Goal: Find specific page/section: Locate a particular part of the current website

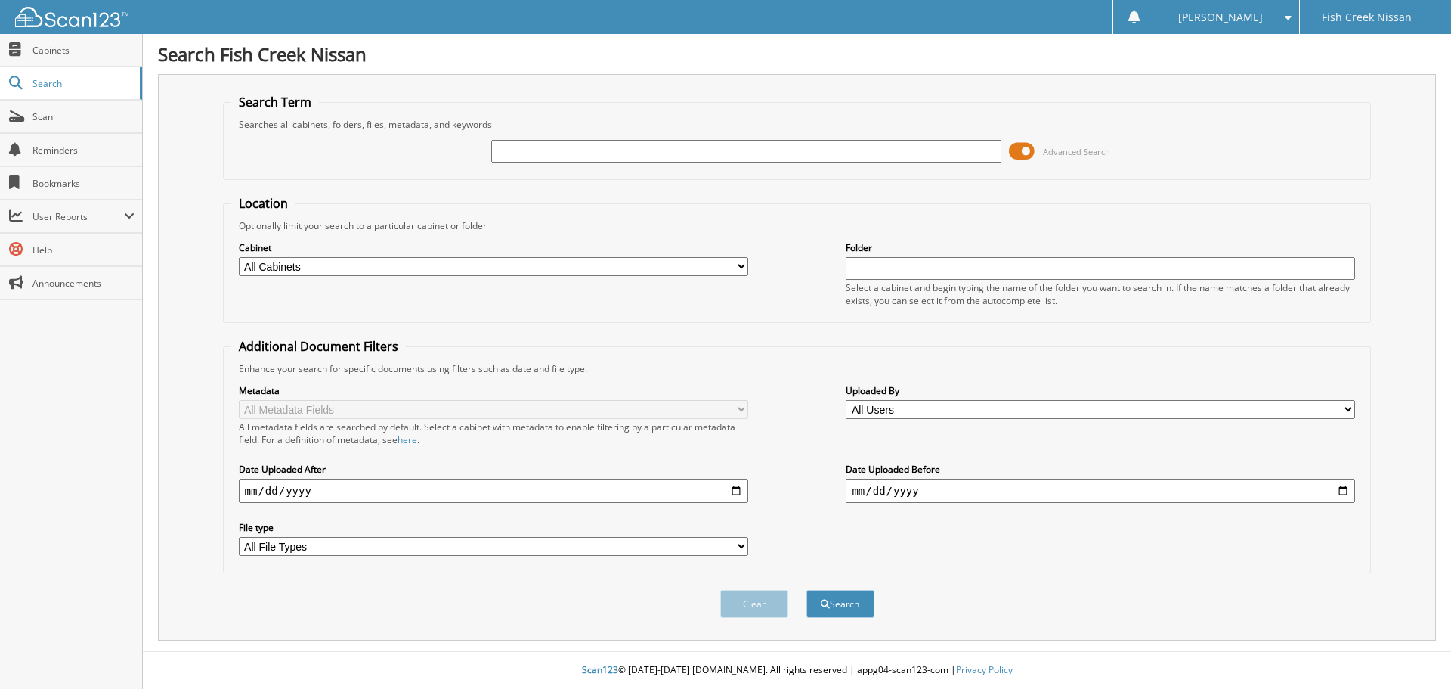
click at [602, 147] on input "text" at bounding box center [746, 151] width 510 height 23
paste input "2305348"
type input "2305348"
click at [807, 590] on button "Search" at bounding box center [841, 604] width 68 height 28
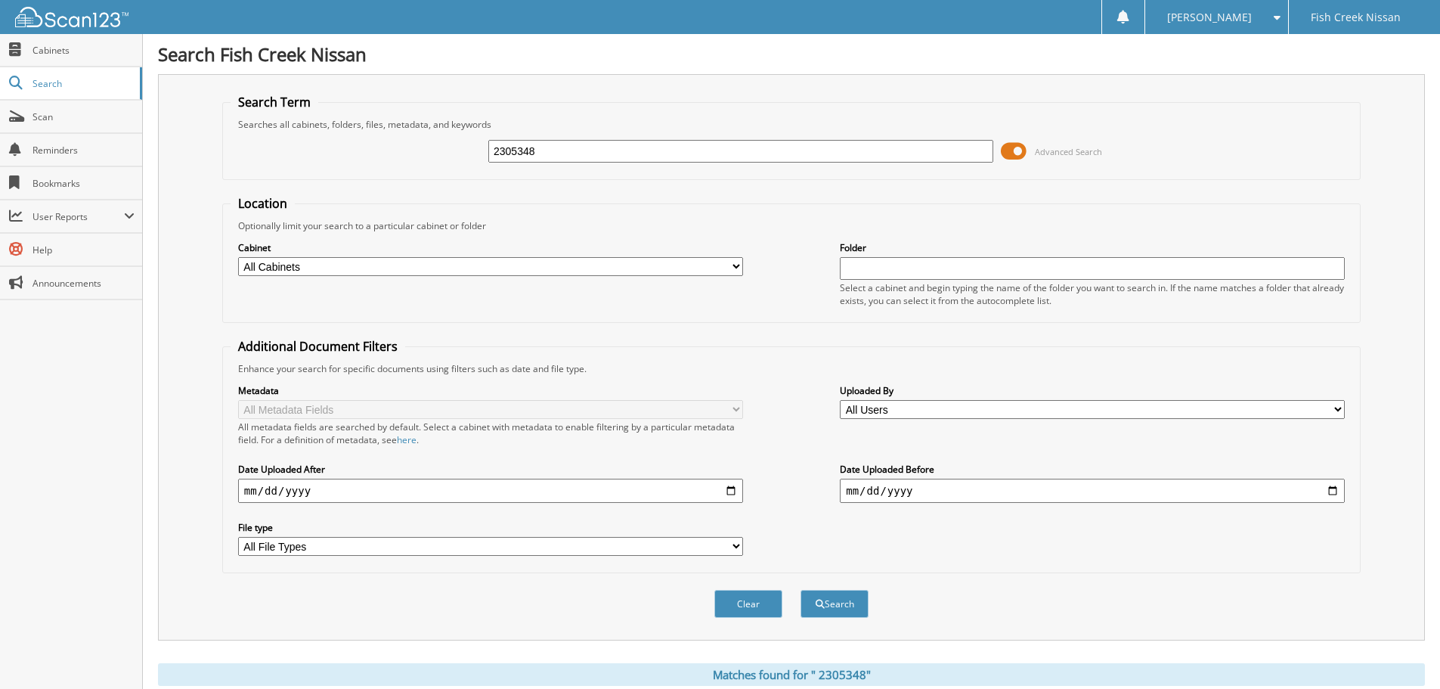
type input "2305348"
click at [801, 590] on button "Search" at bounding box center [835, 604] width 68 height 28
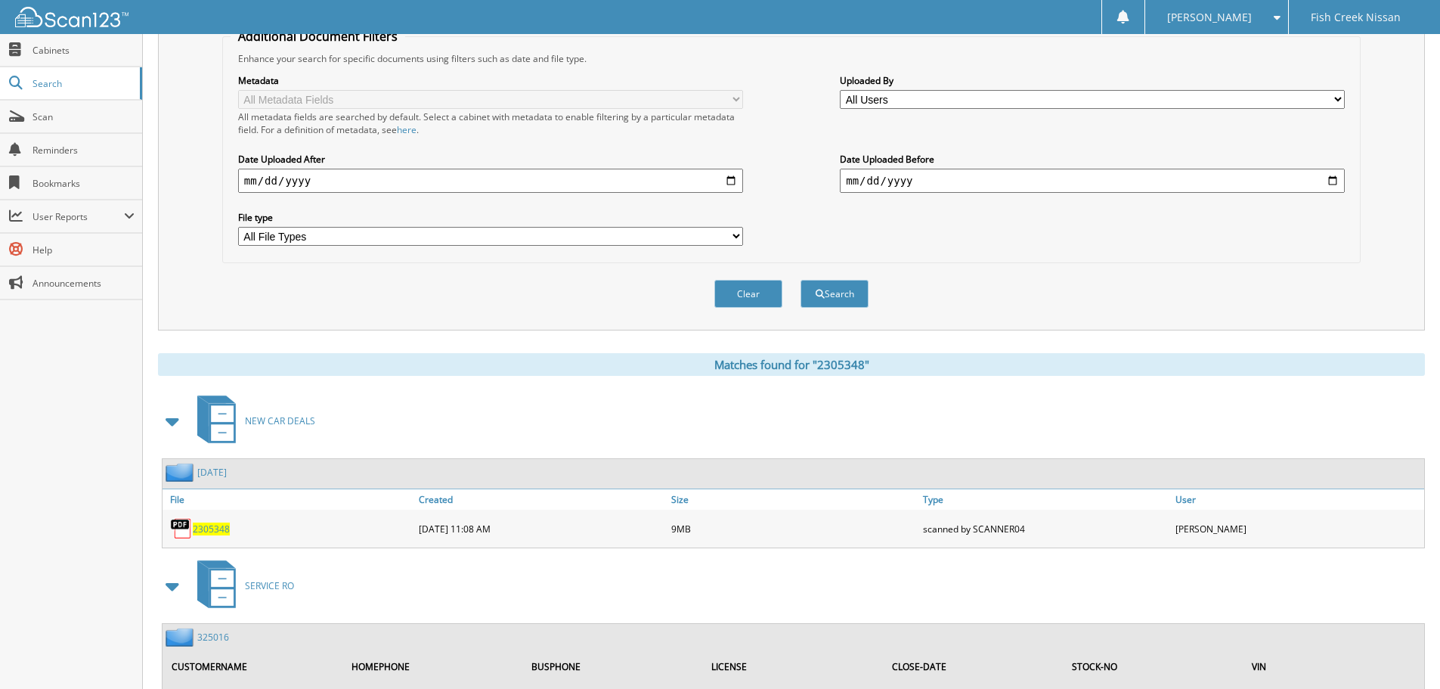
scroll to position [378, 0]
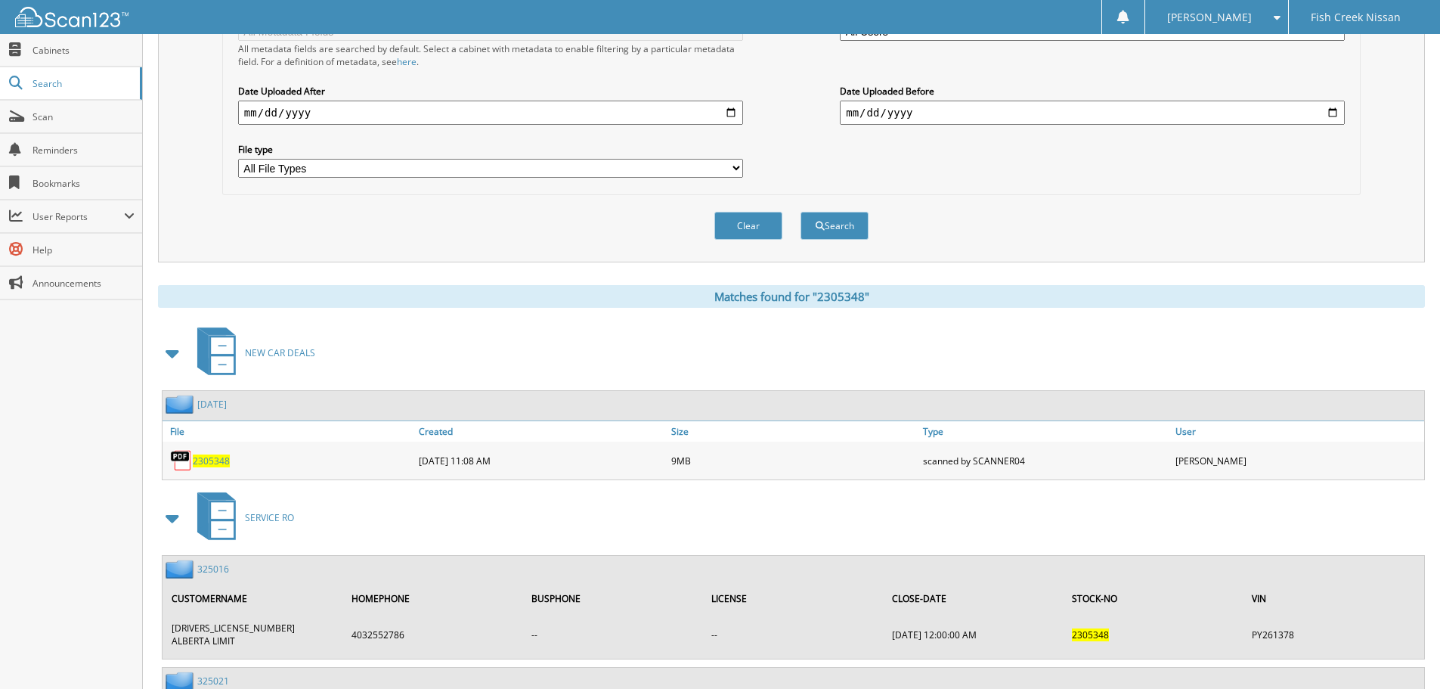
click at [212, 461] on span "2305348" at bounding box center [211, 460] width 37 height 13
